Goal: Task Accomplishment & Management: Complete application form

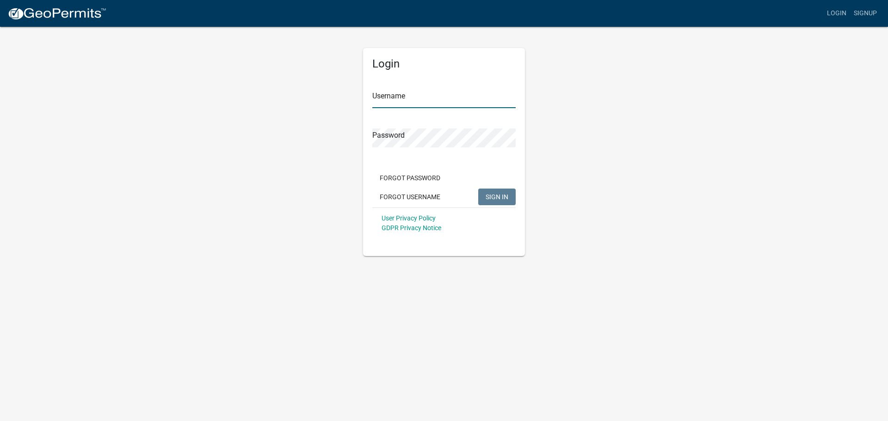
type input "mcutler@schneidergis.com"
click at [502, 196] on span "SIGN IN" at bounding box center [497, 196] width 23 height 7
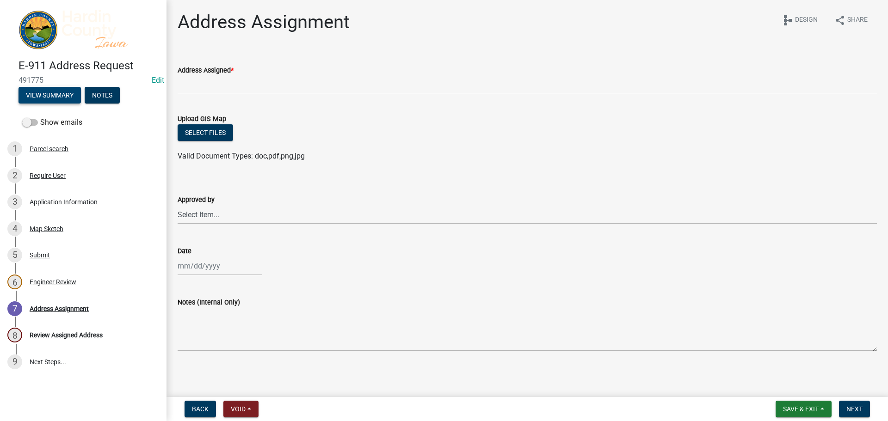
click at [34, 96] on button "View Summary" at bounding box center [50, 95] width 62 height 17
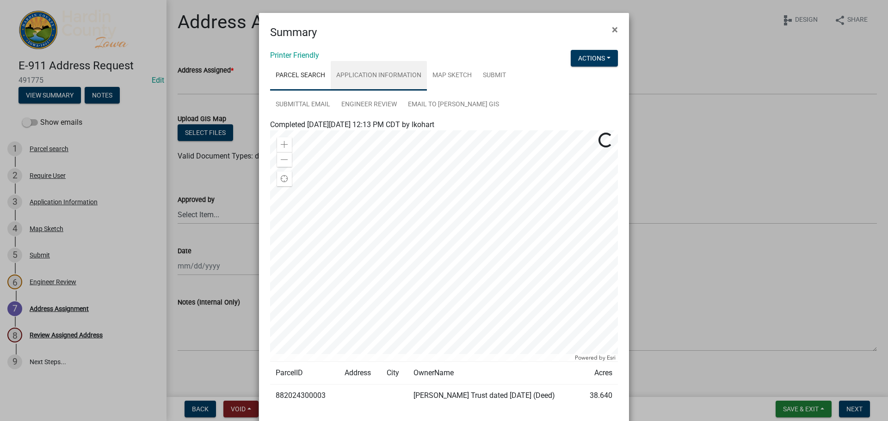
click at [380, 76] on link "Application Information" at bounding box center [379, 76] width 96 height 30
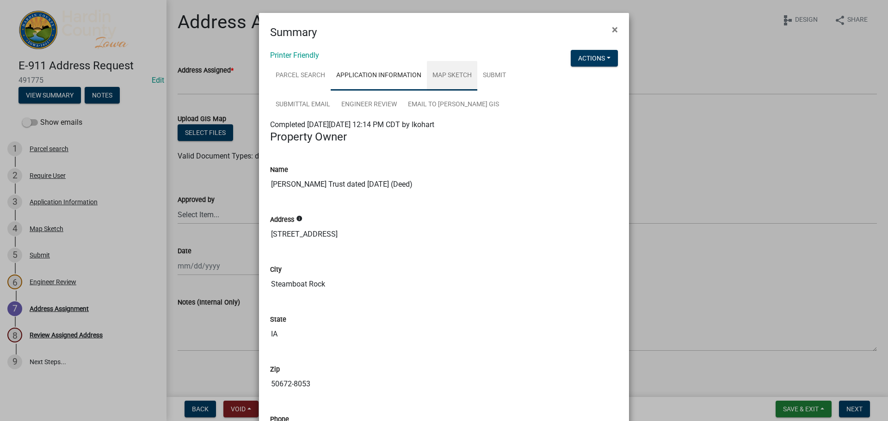
click at [435, 77] on link "Map Sketch" at bounding box center [452, 76] width 50 height 30
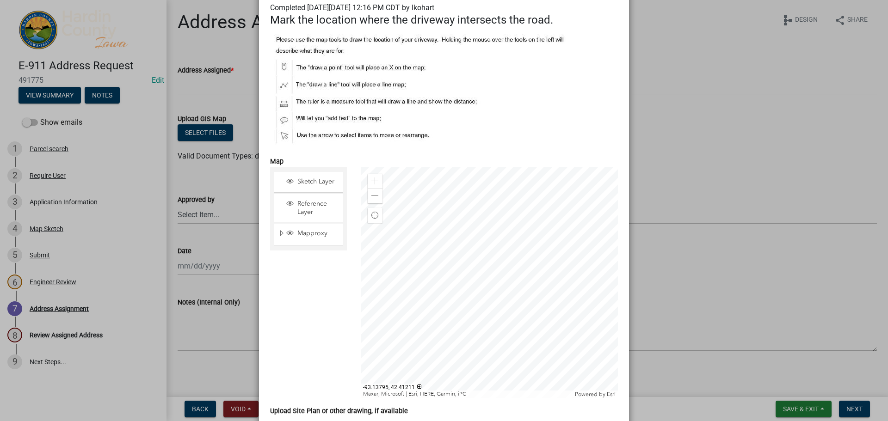
scroll to position [139, 0]
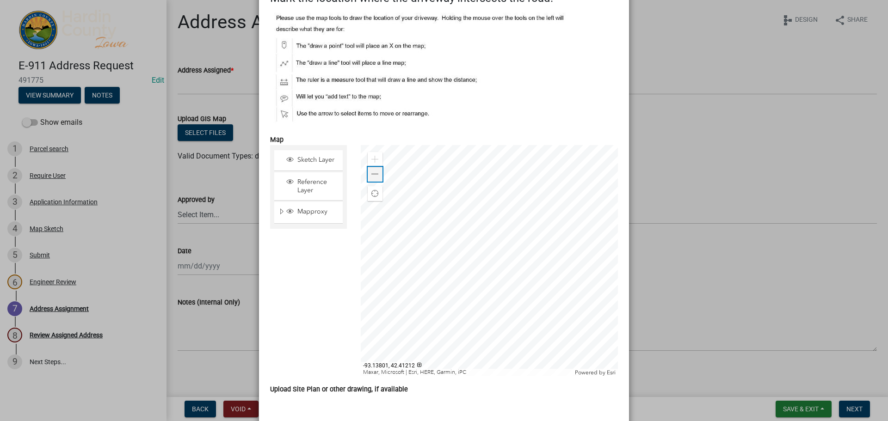
click at [374, 181] on div "Zoom out" at bounding box center [375, 174] width 15 height 15
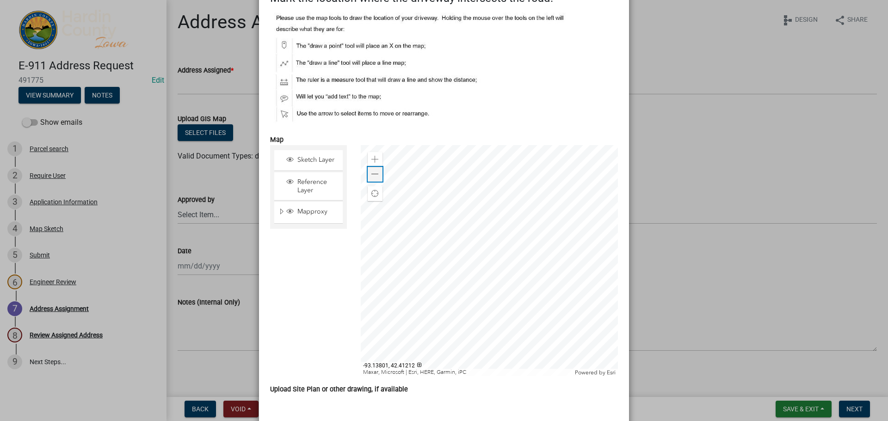
click at [374, 181] on div "Zoom out" at bounding box center [375, 174] width 15 height 15
click at [373, 157] on span at bounding box center [374, 159] width 7 height 7
click at [371, 175] on span at bounding box center [374, 174] width 7 height 7
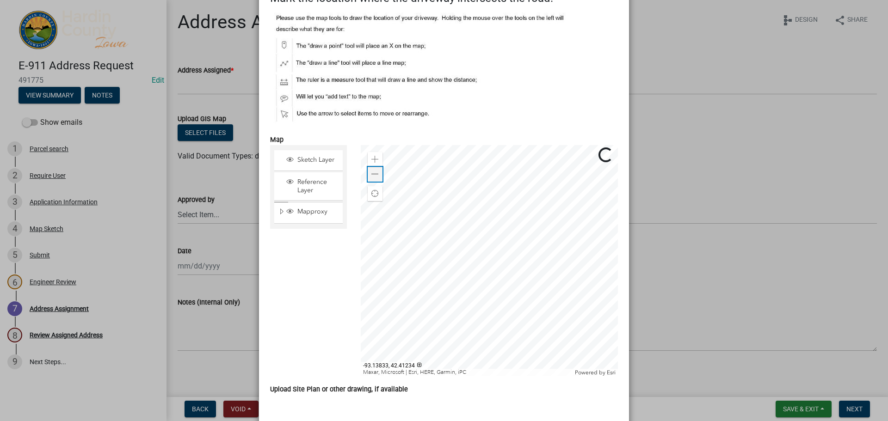
click at [371, 175] on span at bounding box center [374, 174] width 7 height 7
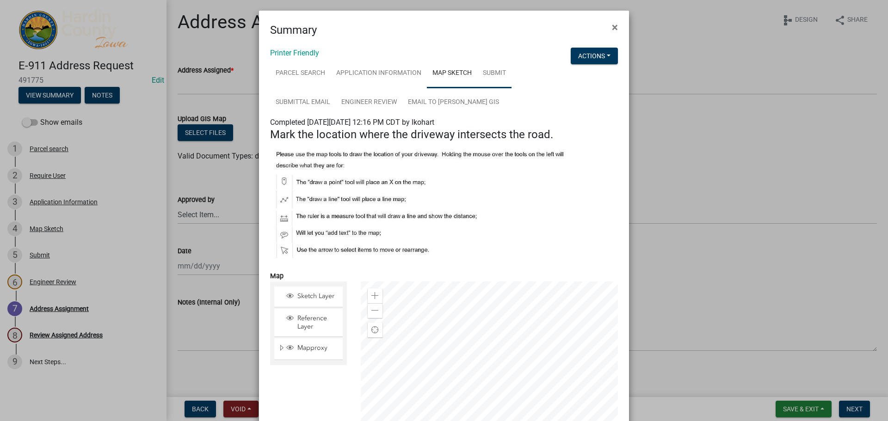
scroll to position [0, 0]
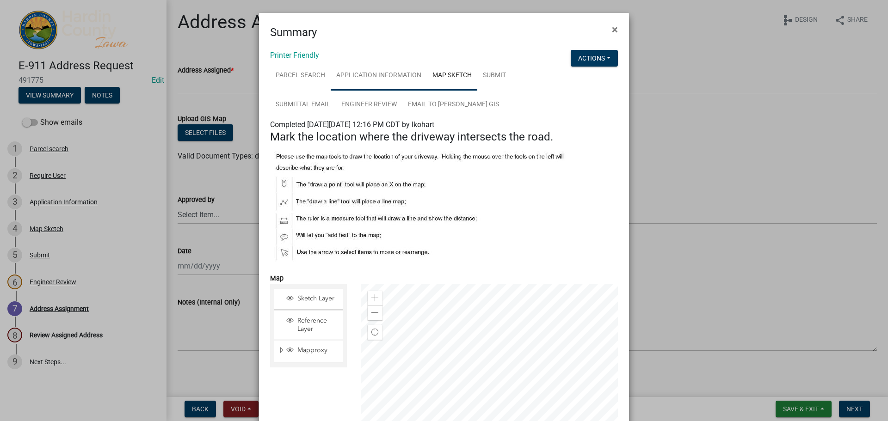
click at [389, 80] on link "Application Information" at bounding box center [379, 76] width 96 height 30
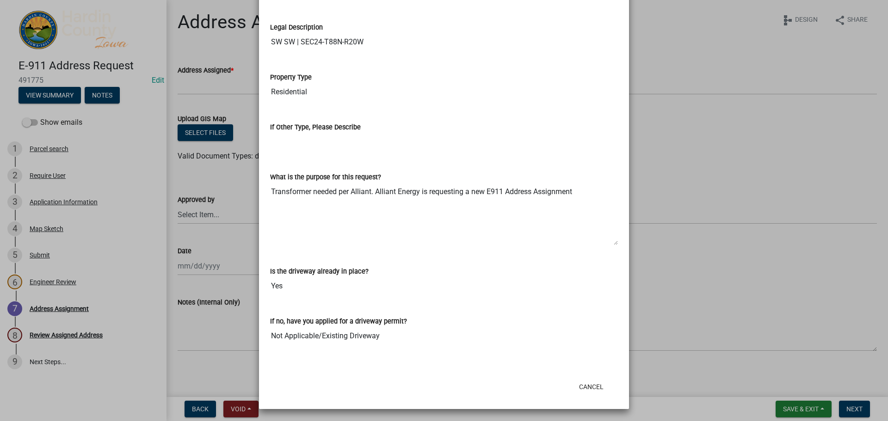
scroll to position [631, 0]
click at [580, 385] on button "Cancel" at bounding box center [591, 386] width 39 height 17
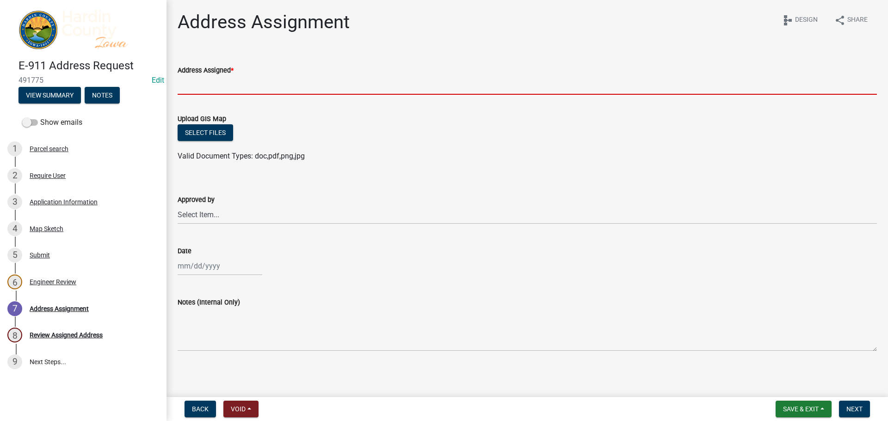
click at [199, 87] on input "Address Assigned *" at bounding box center [527, 85] width 699 height 19
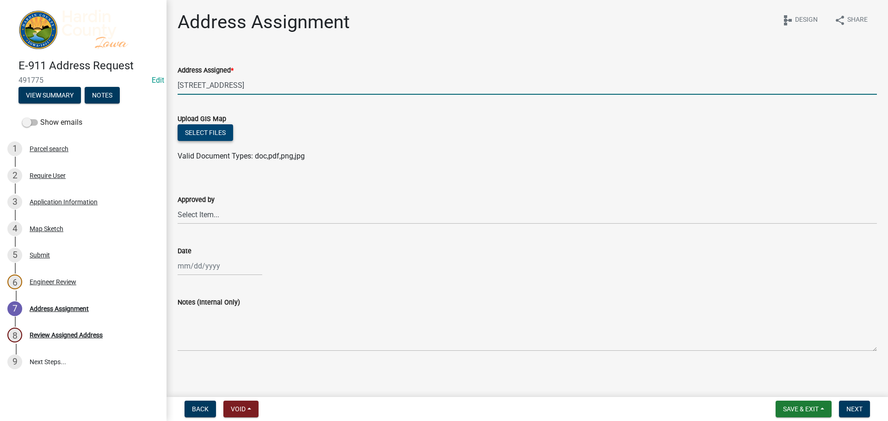
type input "[STREET_ADDRESS]"
click at [204, 133] on button "Select files" at bounding box center [206, 132] width 56 height 17
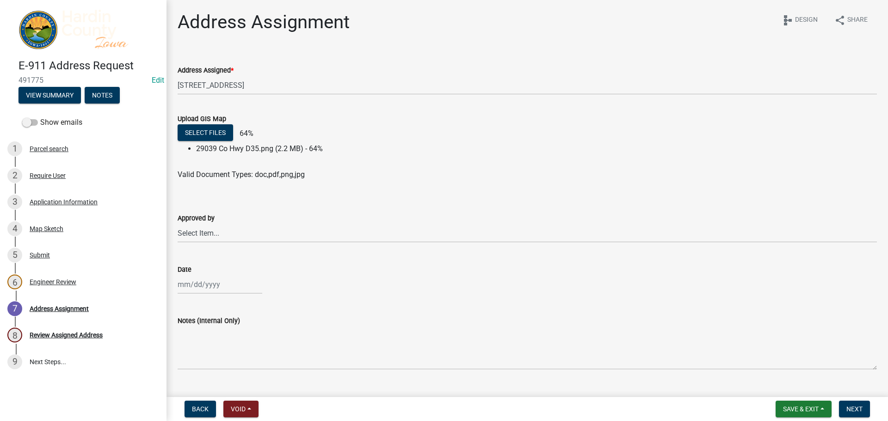
click at [211, 245] on wm-data-entity-input "Approved by Select Item... [PERSON_NAME] [PERSON_NAME] Roll [PERSON_NAME]" at bounding box center [527, 220] width 699 height 62
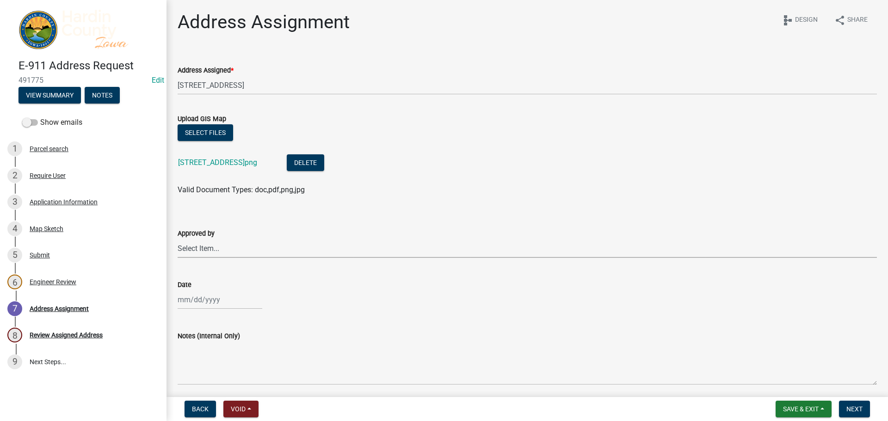
click at [210, 244] on select "Select Item... [PERSON_NAME] [PERSON_NAME] Roll [PERSON_NAME]" at bounding box center [527, 248] width 699 height 19
click at [178, 239] on select "Select Item... [PERSON_NAME] [PERSON_NAME] Roll [PERSON_NAME]" at bounding box center [527, 248] width 699 height 19
select select "3d11d555-068a-4958-9b0f-de26907a338c"
click at [209, 300] on div at bounding box center [220, 300] width 85 height 19
select select "10"
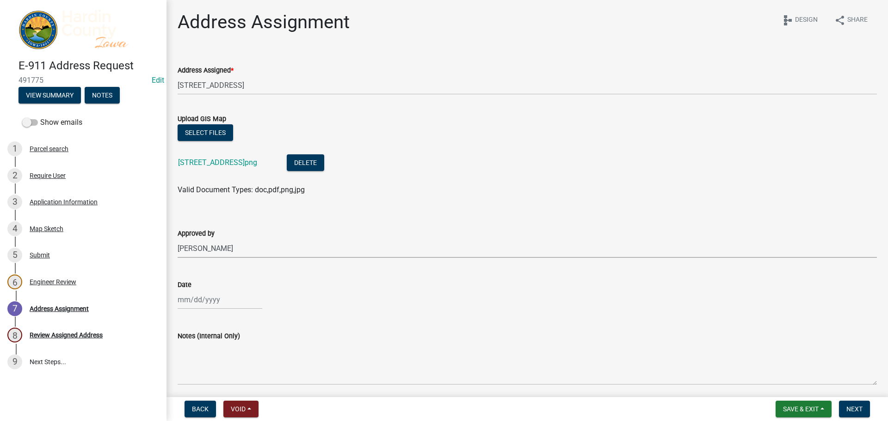
select select "2025"
click at [358, 229] on div "Approved by" at bounding box center [527, 233] width 699 height 11
click at [312, 245] on select "Select Item... [PERSON_NAME] [PERSON_NAME] Roll [PERSON_NAME]" at bounding box center [527, 248] width 699 height 19
click at [360, 218] on form "Approved by Select Item... [PERSON_NAME] [PERSON_NAME] Roll [PERSON_NAME]" at bounding box center [527, 237] width 699 height 41
click at [216, 304] on div at bounding box center [220, 300] width 85 height 19
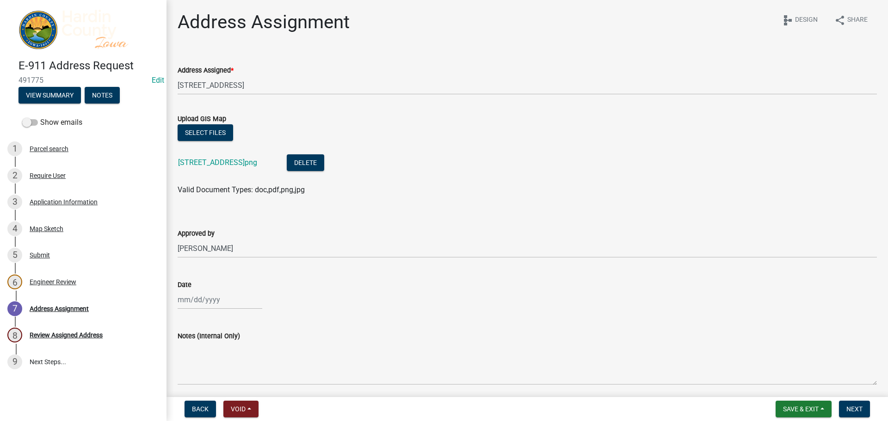
select select "10"
select select "2025"
click at [188, 234] on div "13" at bounding box center [186, 236] width 15 height 15
type input "[DATE]"
click at [849, 409] on span "Next" at bounding box center [855, 409] width 16 height 7
